Goal: Ask a question: Seek information or help from site administrators or community

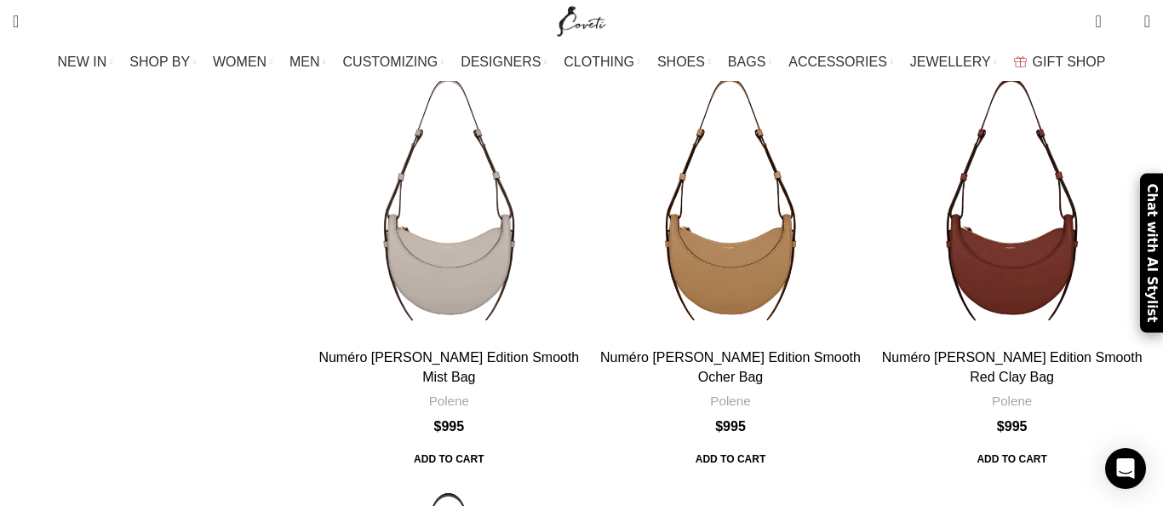
scroll to position [434, 0]
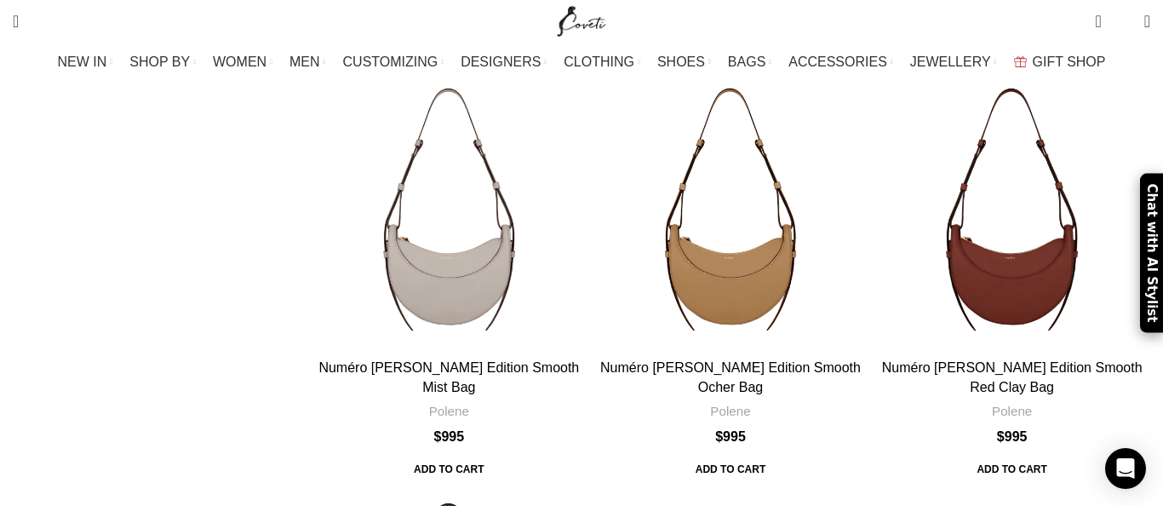
click at [1145, 253] on div "Chat with AI Stylist" at bounding box center [1151, 253] width 23 height 159
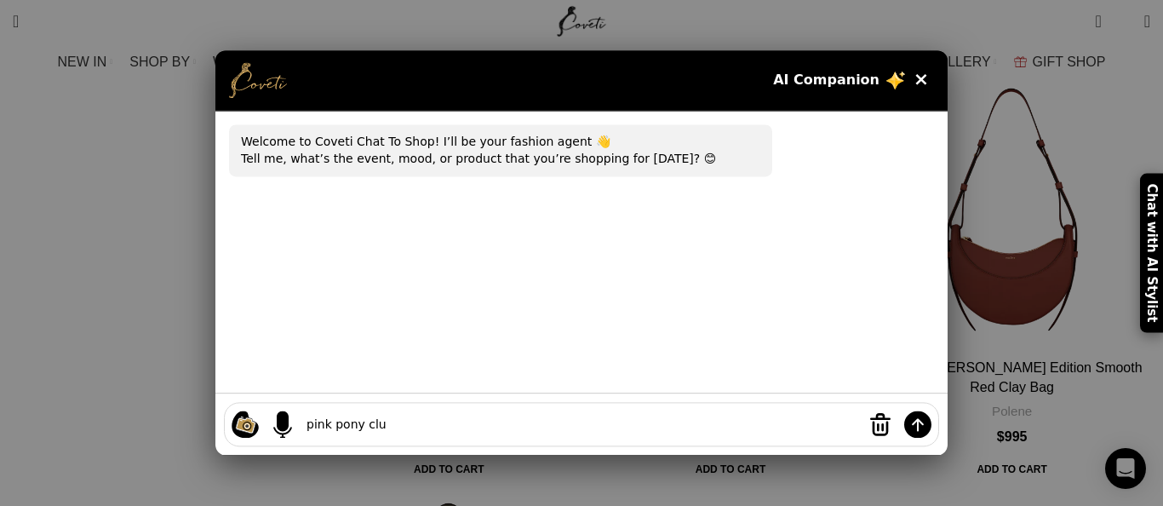
type textarea "pink pony club"
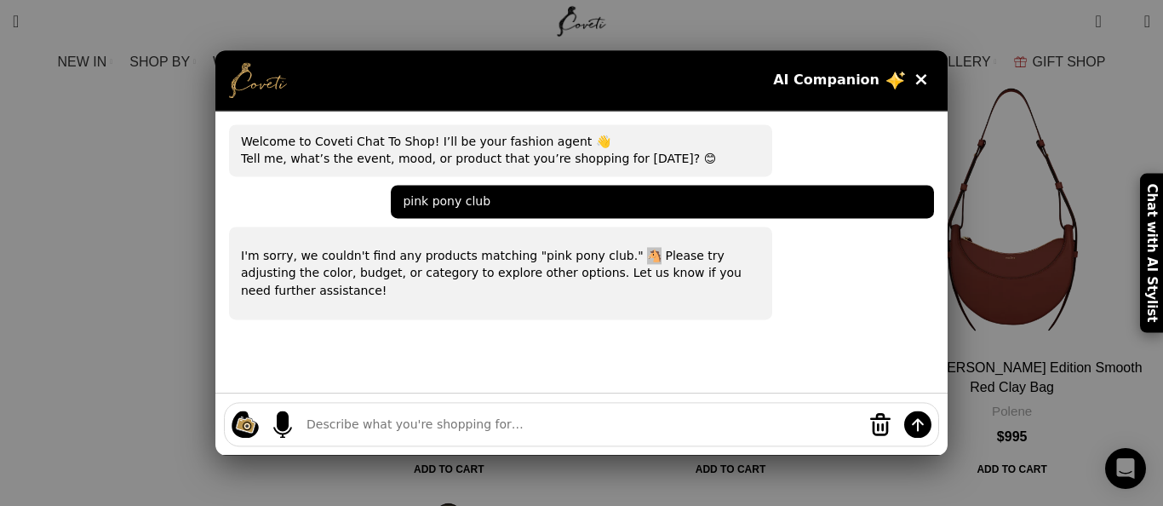
click at [601, 256] on p "I'm sorry, we couldn't find any products matching "pink pony club." 🐴 Please tr…" at bounding box center [501, 274] width 520 height 52
copy p "🐴"
click at [623, 421] on textarea at bounding box center [582, 425] width 550 height 18
paste textarea "🐴"
type textarea "🐴"
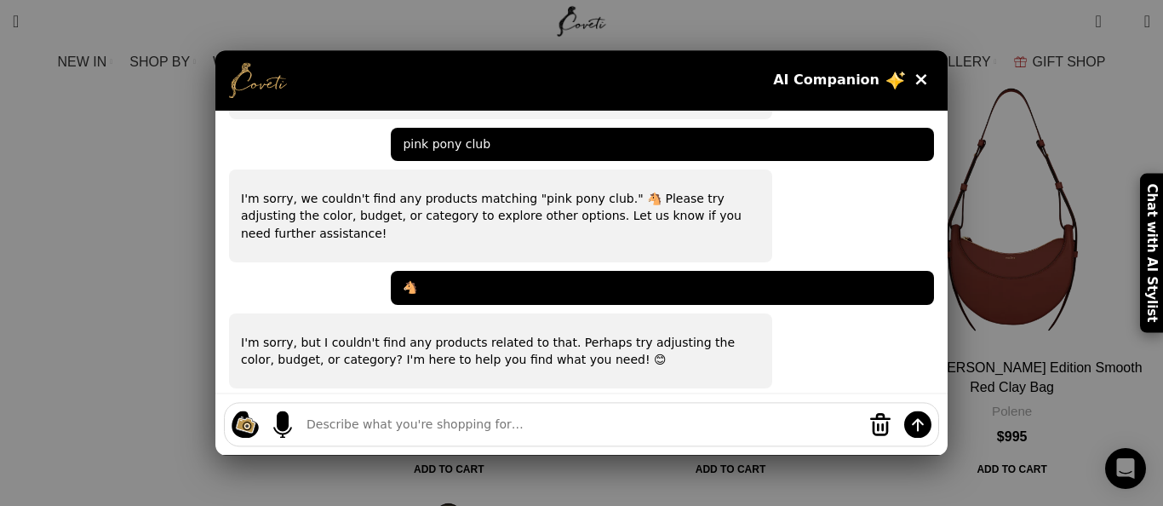
scroll to position [58, 0]
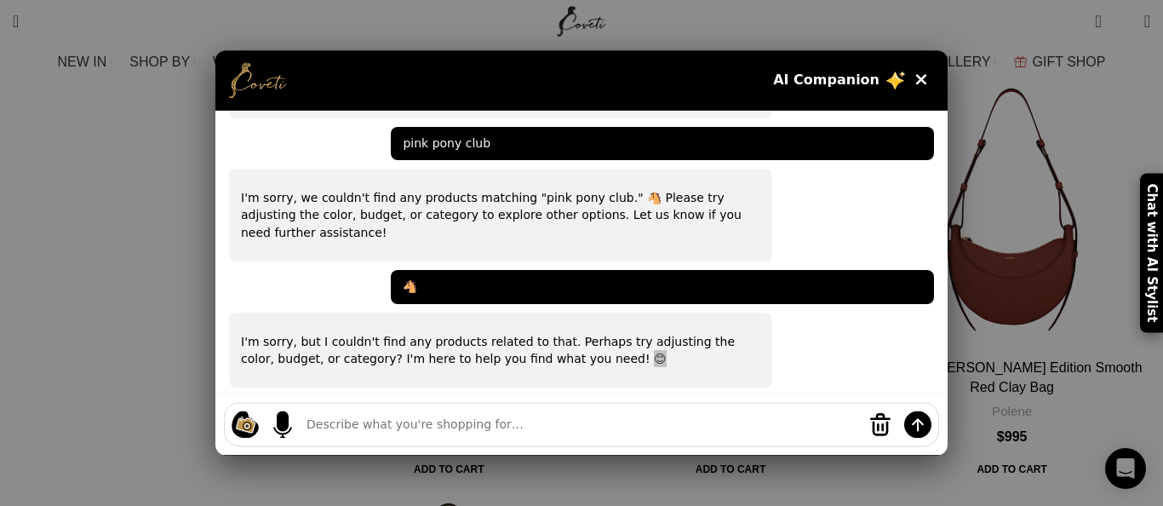
drag, startPoint x: 546, startPoint y: 342, endPoint x: 532, endPoint y: 344, distance: 13.7
click at [532, 344] on p "I'm sorry, but I couldn't find any products related to that. Perhaps try adjust…" at bounding box center [501, 350] width 520 height 35
copy p "😊"
click at [516, 427] on textarea at bounding box center [582, 425] width 550 height 18
paste textarea "😊"
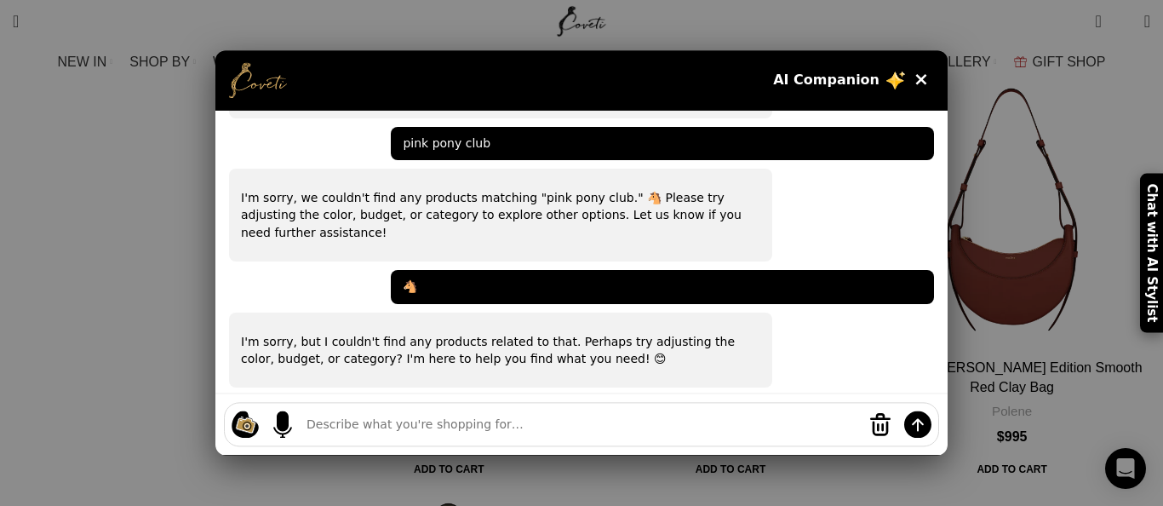
type textarea "😊"
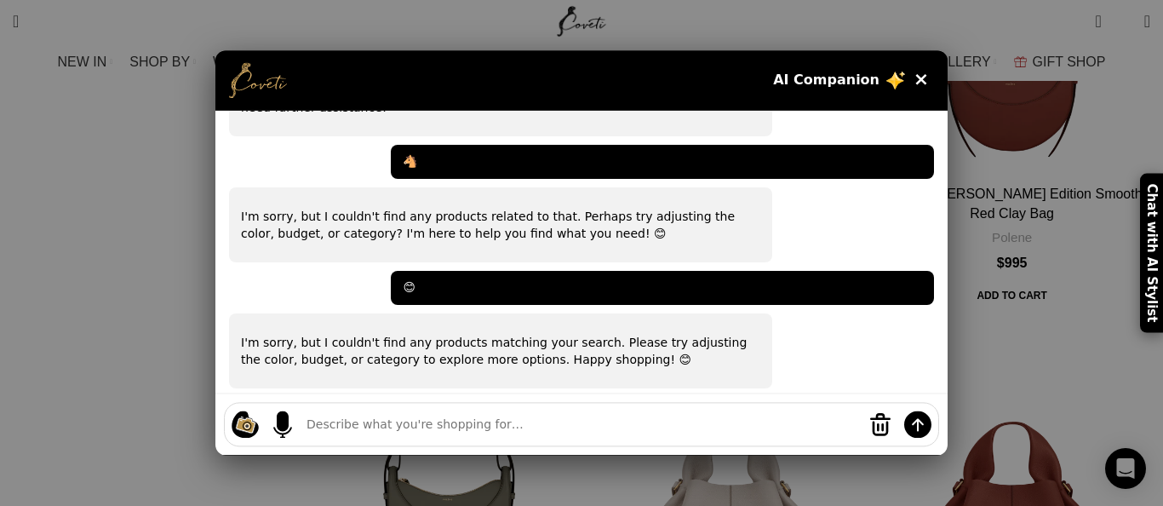
scroll to position [184, 0]
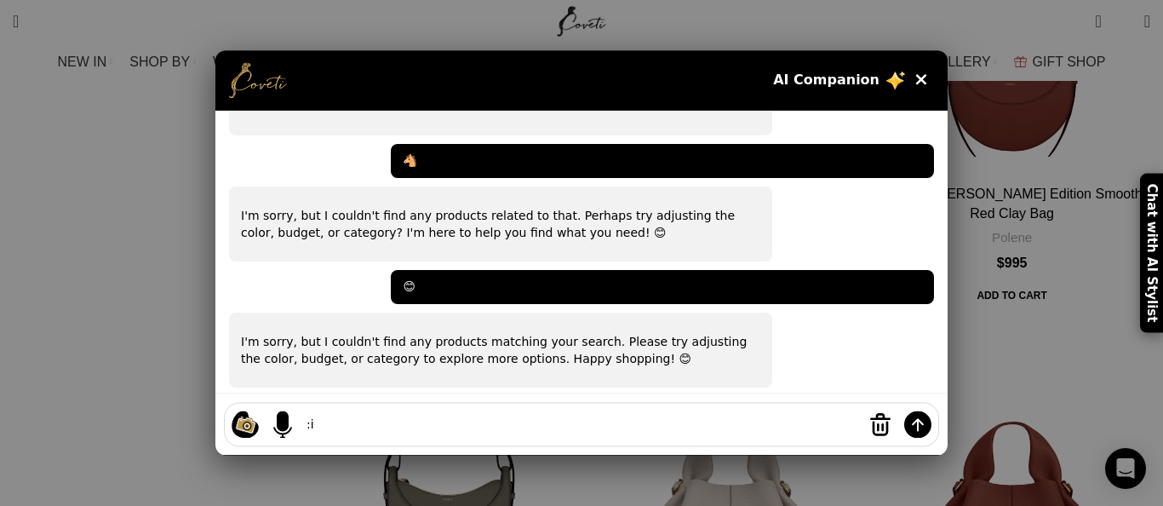
type textarea ":"
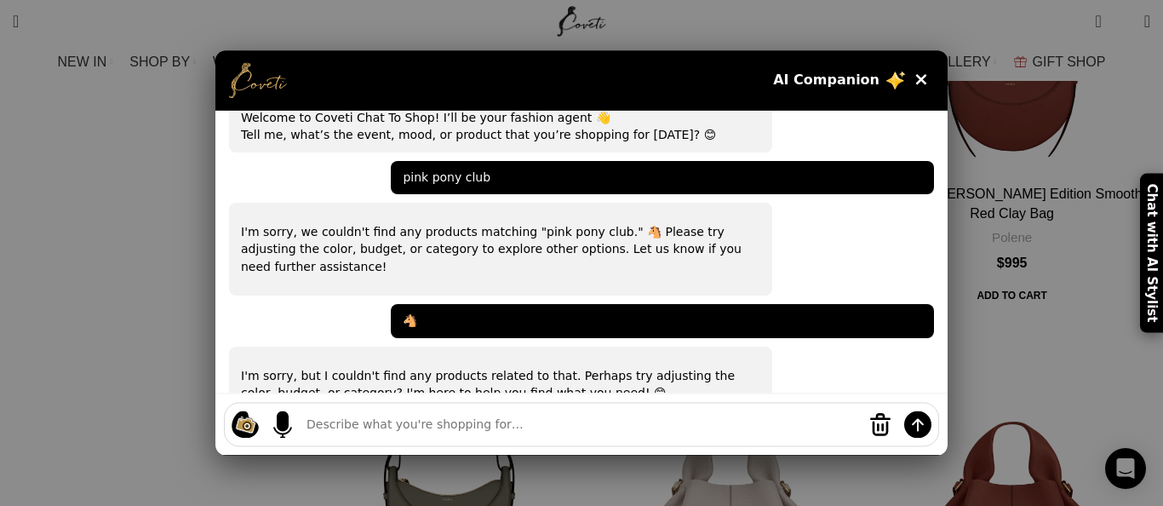
scroll to position [0, 0]
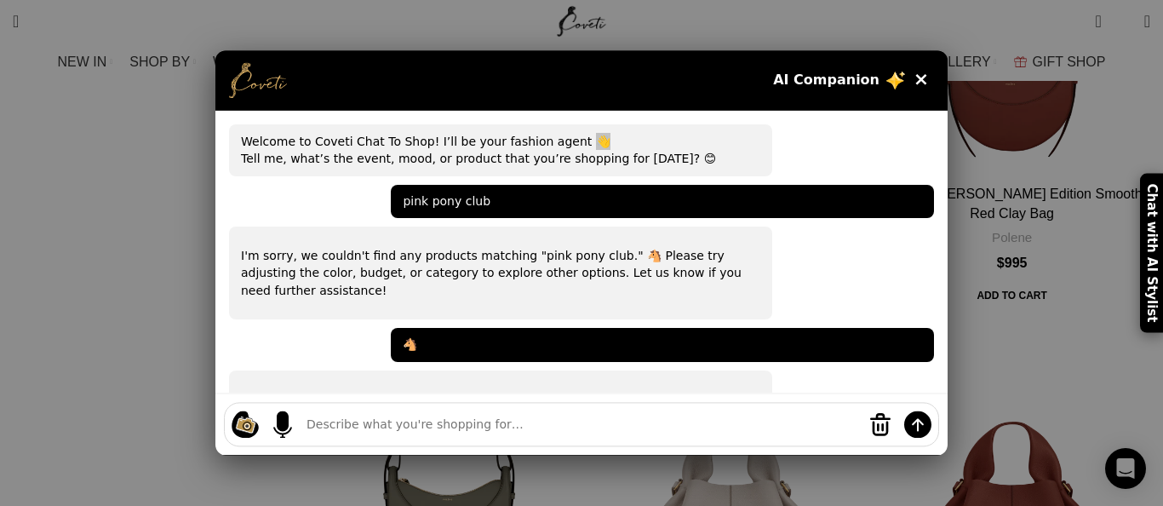
drag, startPoint x: 583, startPoint y: 142, endPoint x: 559, endPoint y: 145, distance: 24.0
click at [559, 145] on div "Welcome to Coveti Chat To Shop! I’ll be your fashion agent 👋 Tell me, what’s th…" at bounding box center [500, 150] width 543 height 52
copy div "👋"
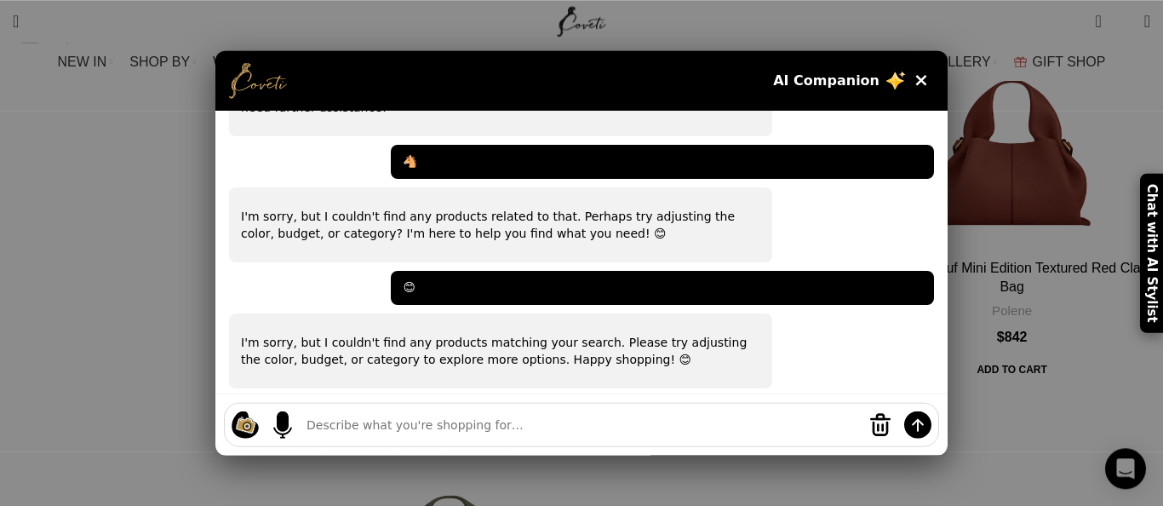
scroll to position [1042, 0]
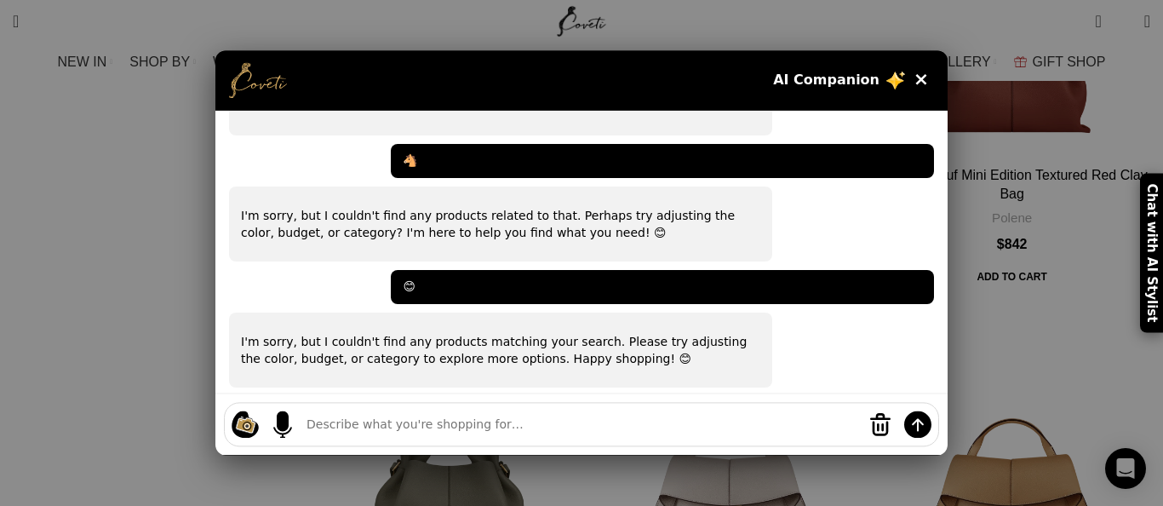
paste textarea "👋"
type textarea "👋"
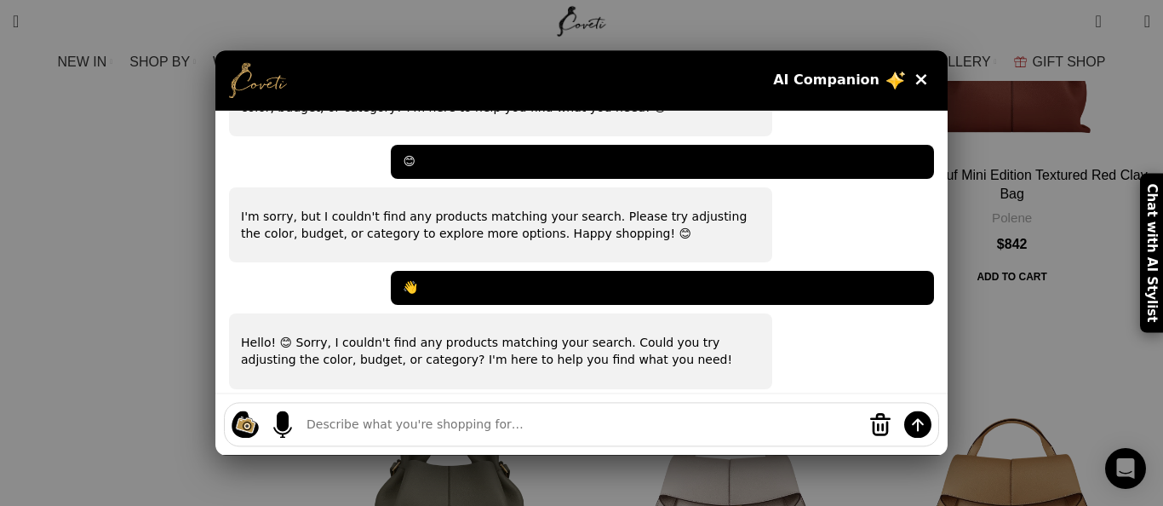
scroll to position [310, 0]
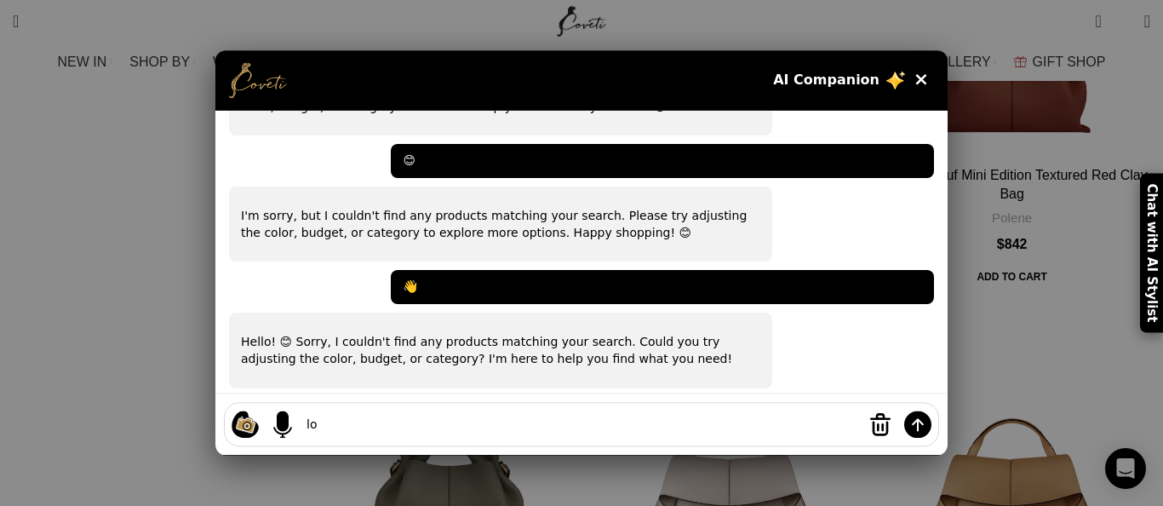
type textarea "lol"
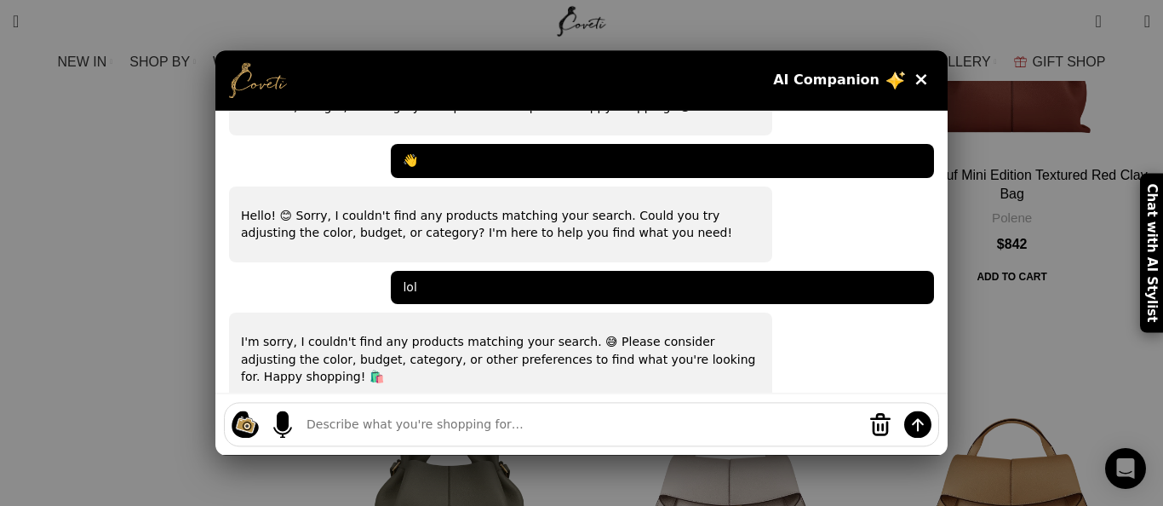
scroll to position [437, 0]
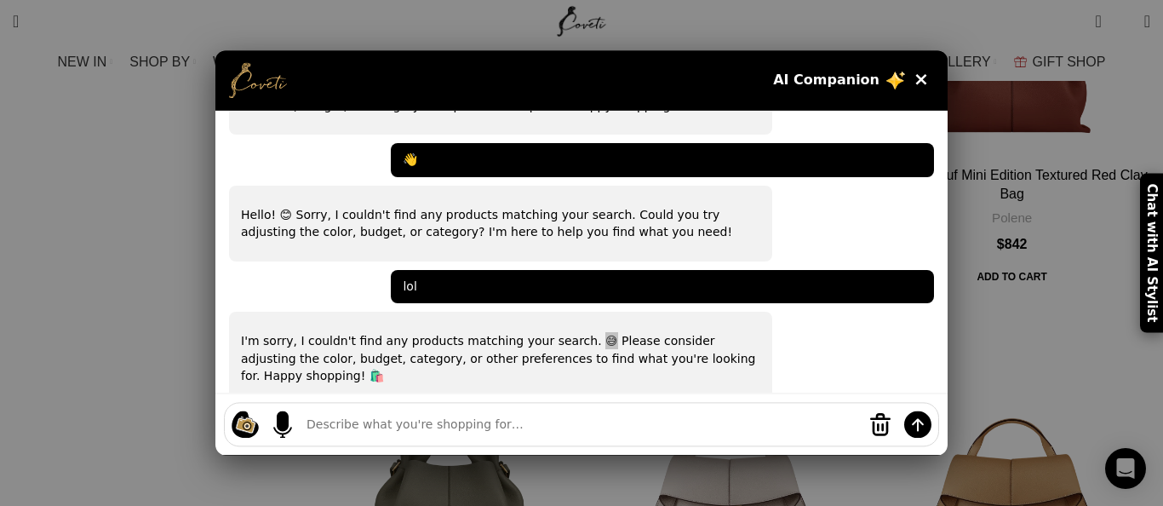
drag, startPoint x: 574, startPoint y: 324, endPoint x: 562, endPoint y: 325, distance: 12.0
click at [562, 333] on p "I'm sorry, I couldn't find any products matching your search. 😅 Please consider…" at bounding box center [501, 359] width 520 height 52
copy p "😅"
click at [600, 416] on div "Shopping ideas Casual summer dresses that aren't floral Cowgirl chic boots Prin…" at bounding box center [581, 425] width 715 height 44
click at [593, 423] on textarea at bounding box center [582, 425] width 550 height 18
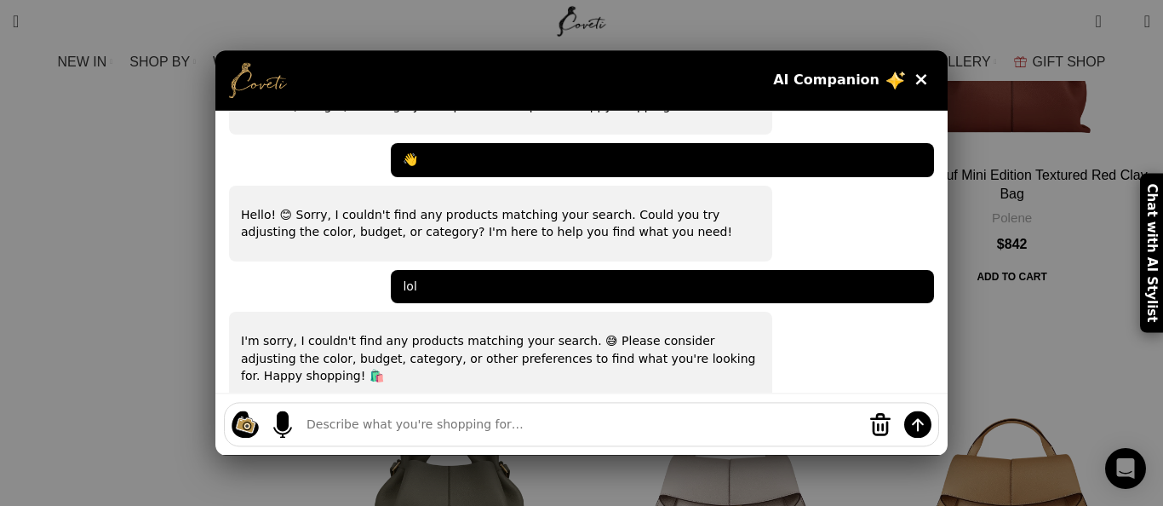
paste textarea "😅"
type textarea "😅"
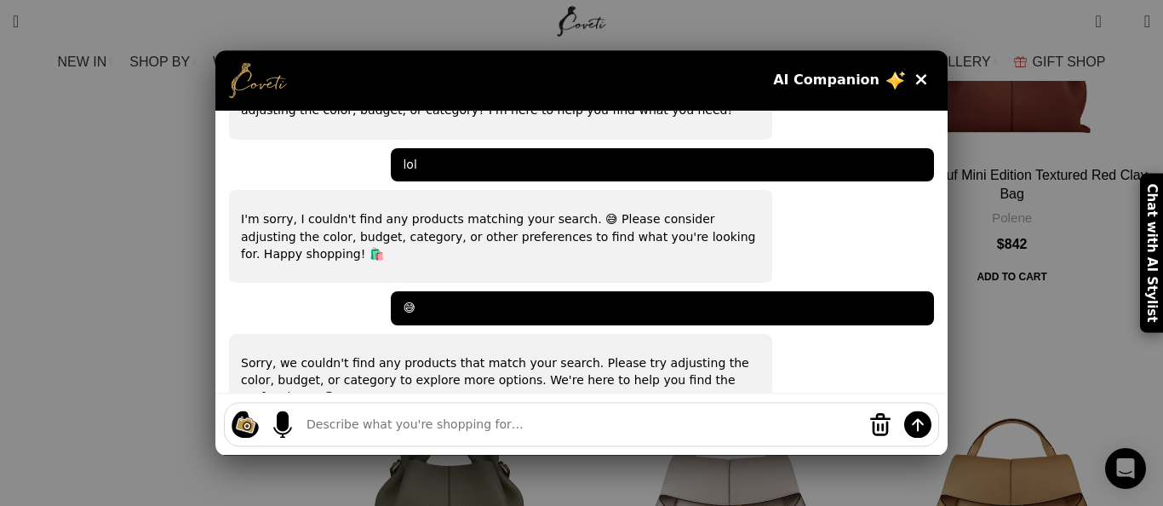
scroll to position [563, 0]
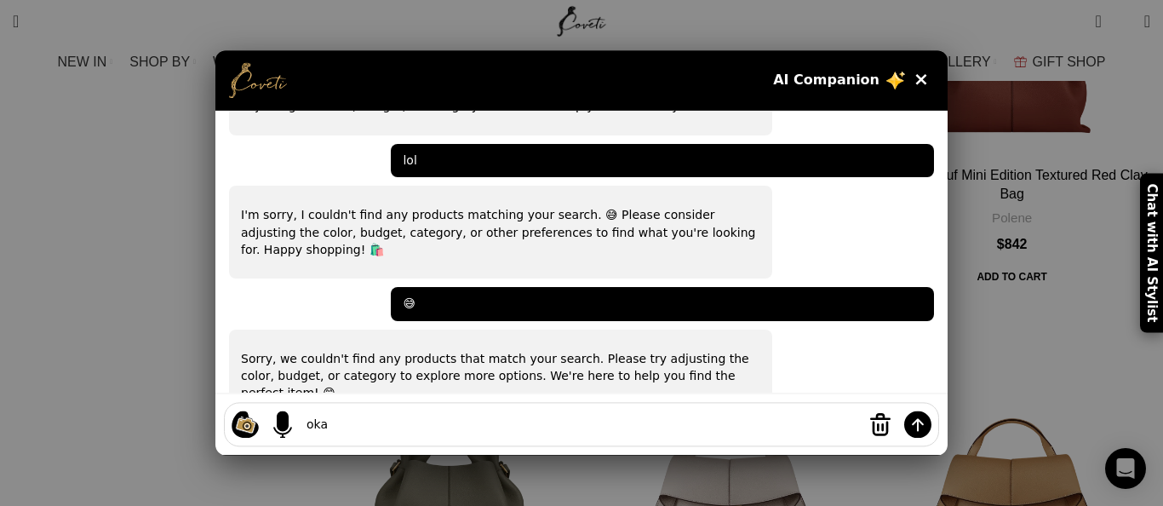
type textarea "okay"
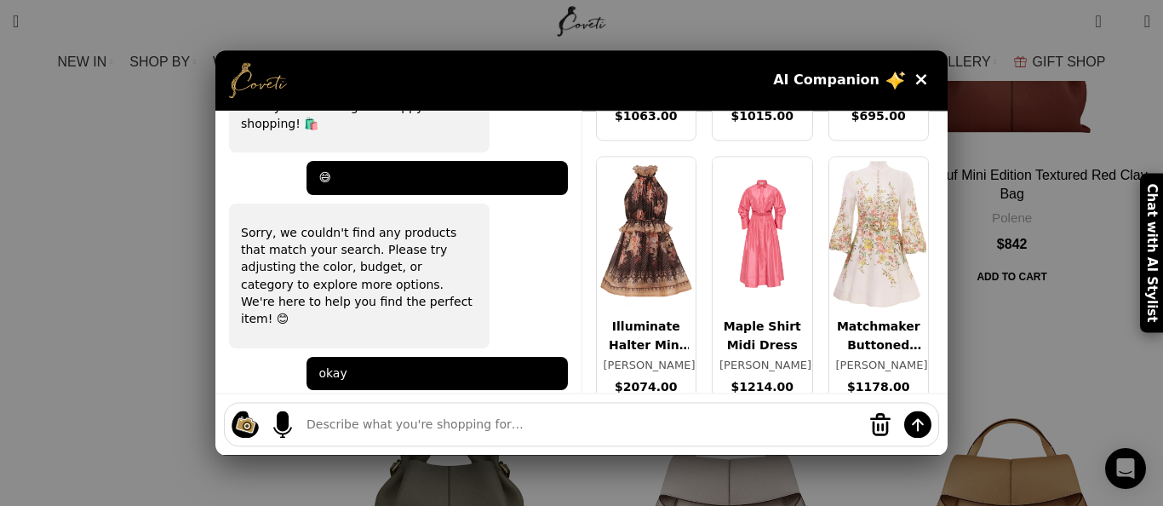
scroll to position [2524, 0]
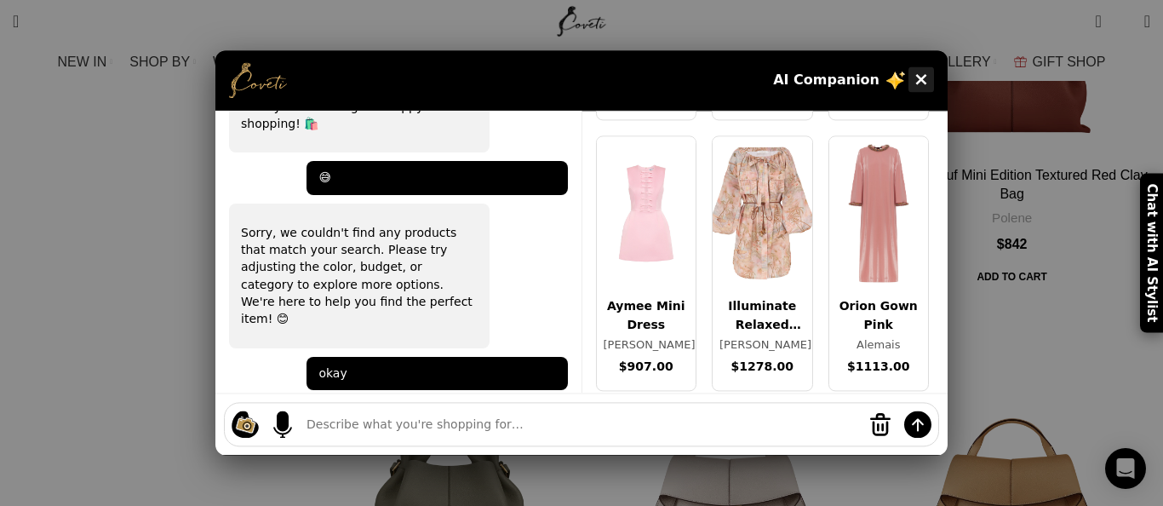
click at [926, 75] on button "×" at bounding box center [922, 79] width 26 height 26
